Goal: Find specific page/section: Find specific page/section

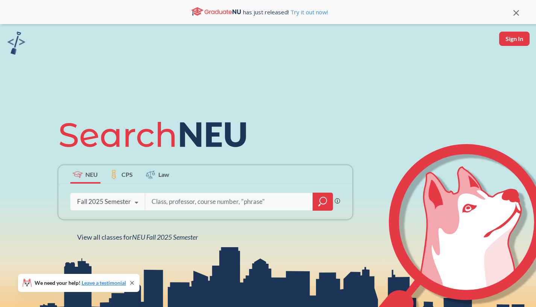
click at [208, 200] on input "search" at bounding box center [229, 202] width 156 height 16
type input "D"
type input "CSYE7380"
click at [172, 199] on input "search" at bounding box center [229, 202] width 156 height 16
click at [174, 202] on input "search" at bounding box center [229, 202] width 156 height 16
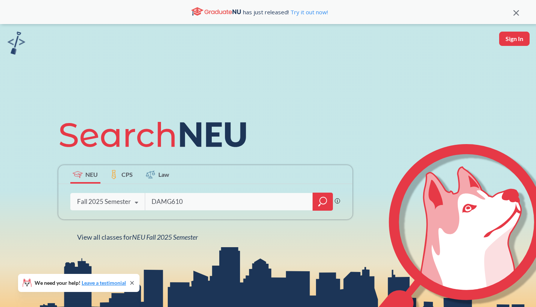
type input "DAMG6105"
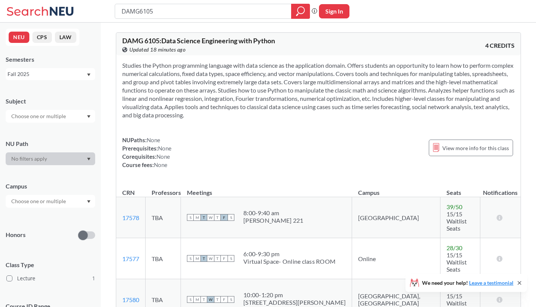
drag, startPoint x: 159, startPoint y: 15, endPoint x: 82, endPoint y: -28, distance: 87.7
click at [121, 5] on input "DAMG6105" at bounding box center [203, 11] width 165 height 13
type input "INFO5002"
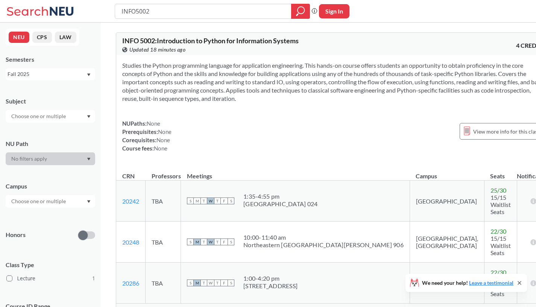
click at [161, 303] on div "Show all sections (5 more)" at bounding box center [333, 310] width 435 height 14
